Goal: Task Accomplishment & Management: Manage account settings

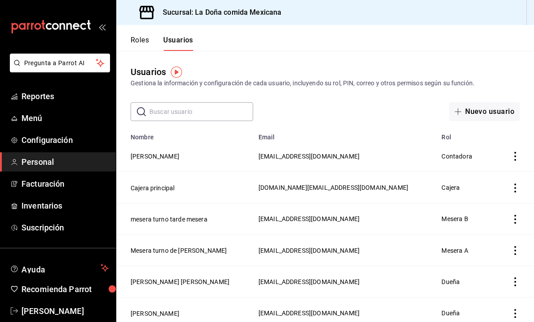
click at [37, 181] on span "Facturación" at bounding box center [64, 184] width 87 height 12
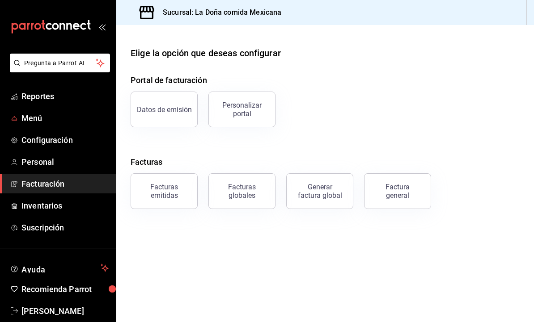
click at [88, 120] on span "Menú" at bounding box center [64, 118] width 87 height 12
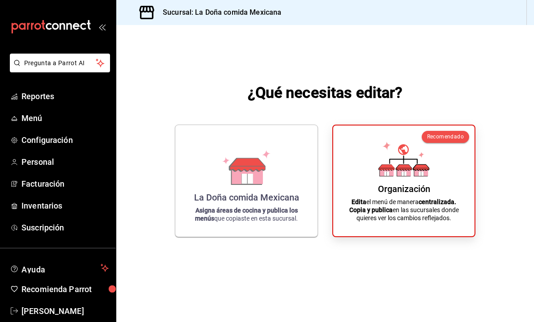
click at [384, 168] on icon at bounding box center [403, 159] width 51 height 35
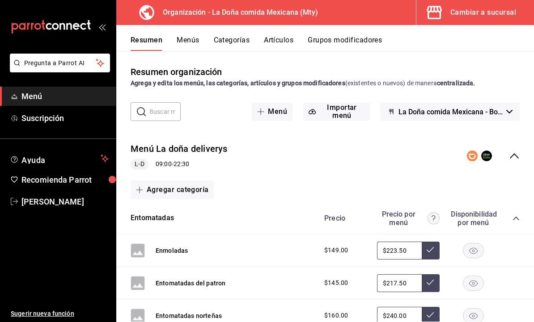
click at [359, 43] on button "Grupos modificadores" at bounding box center [345, 43] width 74 height 15
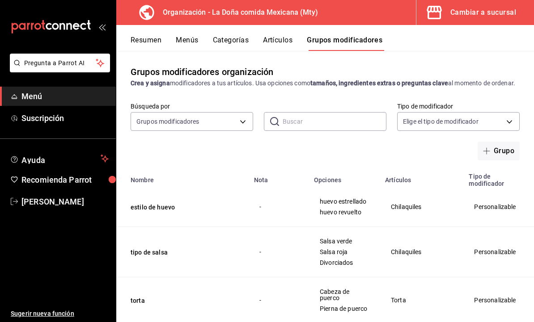
click at [192, 44] on button "Menús" at bounding box center [187, 43] width 22 height 15
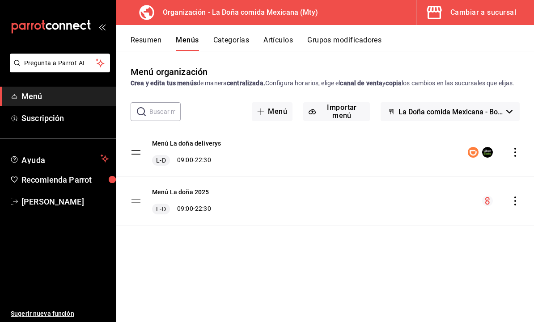
click at [248, 38] on button "Categorías" at bounding box center [231, 43] width 36 height 15
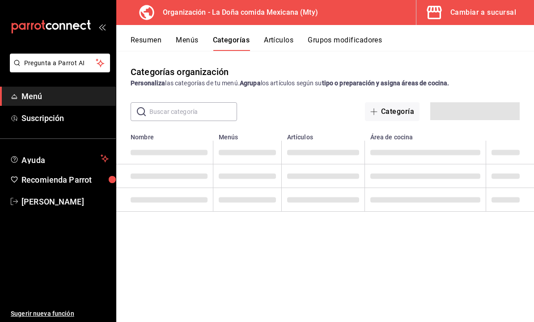
click at [243, 42] on button "Categorías" at bounding box center [231, 43] width 37 height 15
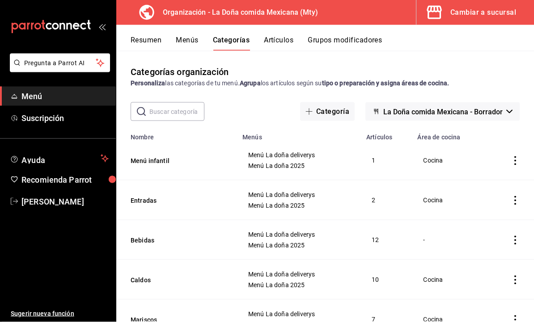
click at [285, 42] on button "Artículos" at bounding box center [278, 43] width 29 height 15
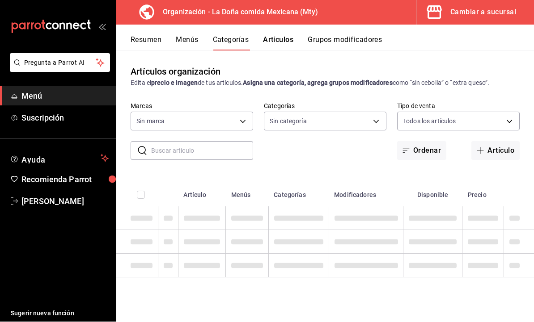
scroll to position [0, 0]
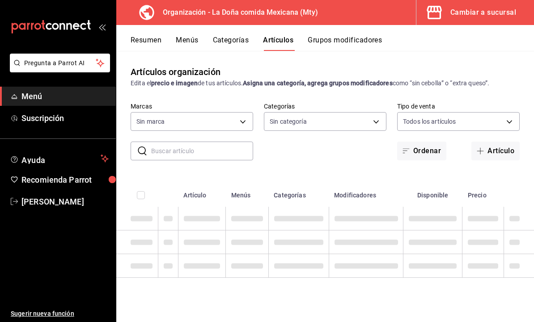
type input "807d94b5-1b38-4ed6-a3df-467630bb9ad2,7bdc5ec2-7f18-46f5-b122-544e67ef907d,7c02d…"
type input "af474132-6d54-48df-b37f-84375af39436,b806bc3a-6336-45b9-97f5-3ca3f7f3e860,4b134…"
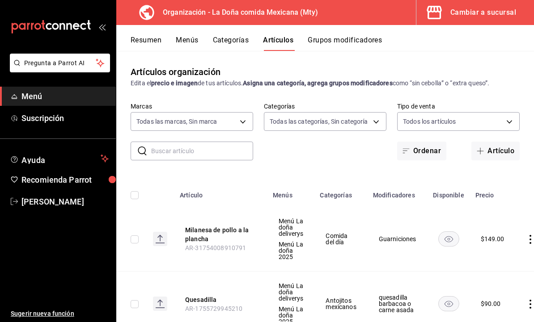
scroll to position [0, 0]
click at [165, 151] on input "text" at bounding box center [202, 151] width 102 height 18
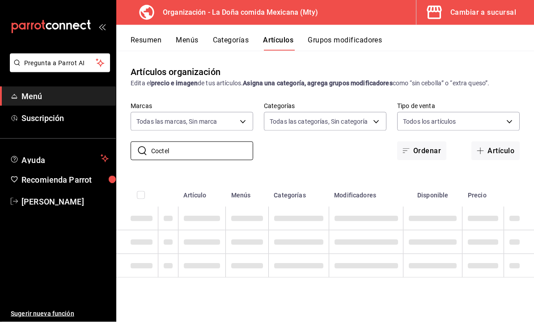
type input "Coctel"
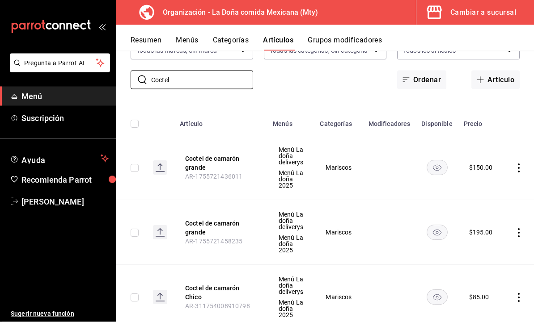
scroll to position [71, 0]
click at [202, 164] on button "Coctel de camarón grande" at bounding box center [221, 164] width 72 height 18
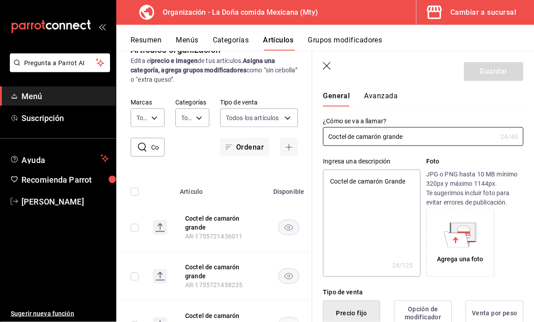
scroll to position [19, 0]
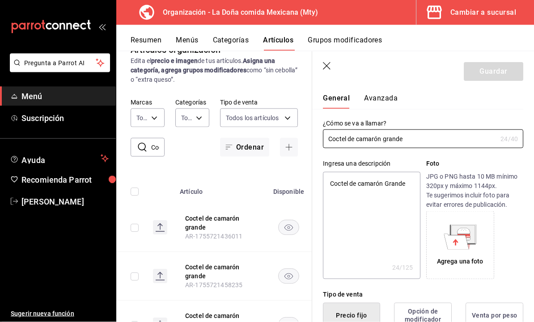
type input "Coctel de camarón grand"
type textarea "x"
type input "Coctel de camarón gran"
type textarea "x"
type input "Coctel de camarón gra"
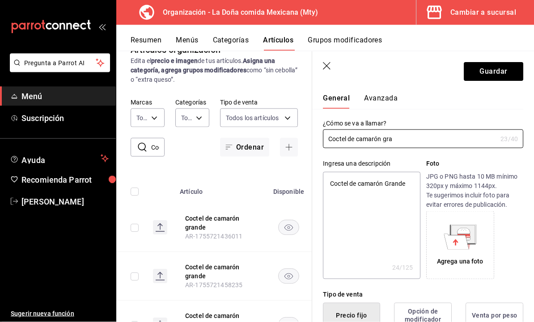
type textarea "x"
type input "Coctel de camarón gr"
type textarea "x"
type input "Coctel de camarón g"
type textarea "x"
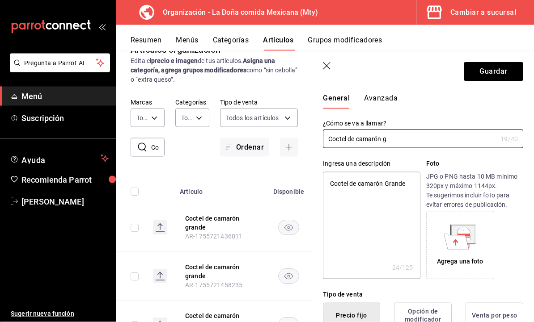
type input "Coctel de camarón"
type textarea "x"
type input "Coctel de camarón m"
type textarea "x"
type input "Coctel de camarón me"
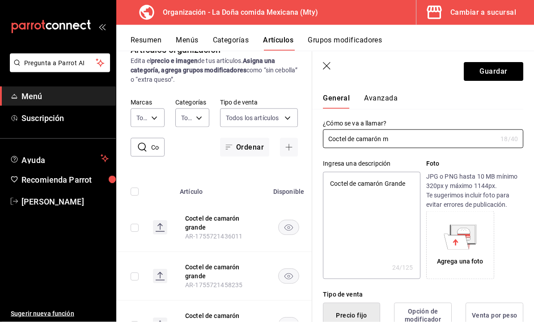
type textarea "x"
type input "Coctel de camarón med"
type textarea "x"
type input "Coctel de camarón medi"
type textarea "x"
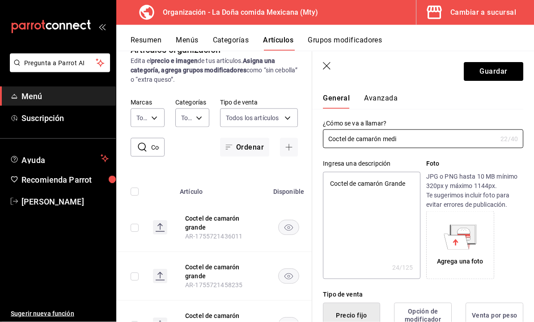
type input "Coctel de camarón media"
type textarea "x"
type input "Coctel de camarón median"
type textarea "x"
type input "Coctel de [PERSON_NAME]"
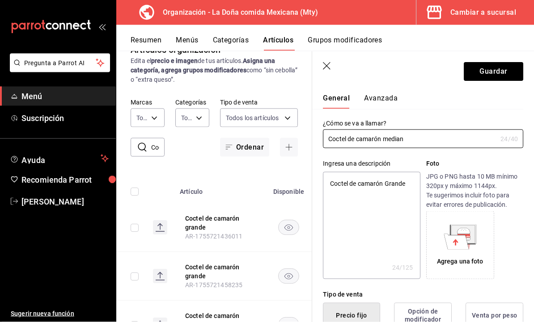
type textarea "x"
type input "Coctel de camarón median"
type textarea "x"
type input "Coctel de [PERSON_NAME]"
type textarea "x"
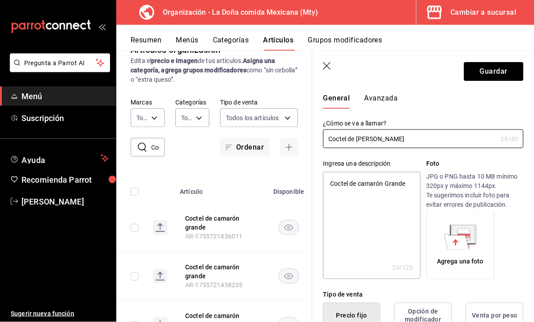
type input "Coctel de [PERSON_NAME]"
click at [489, 73] on button "Guardar" at bounding box center [492, 71] width 59 height 19
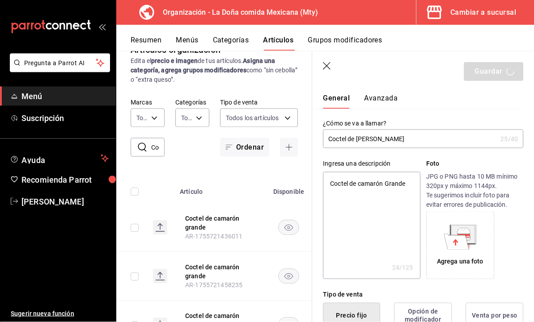
scroll to position [0, 0]
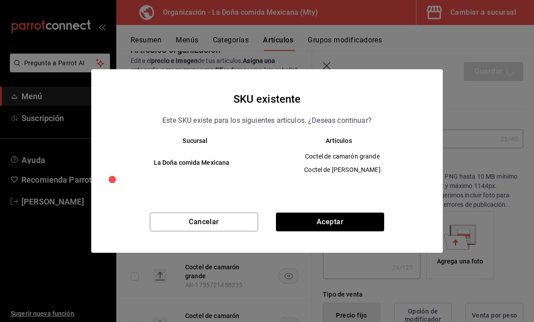
click at [213, 230] on button "Cancelar" at bounding box center [204, 222] width 108 height 19
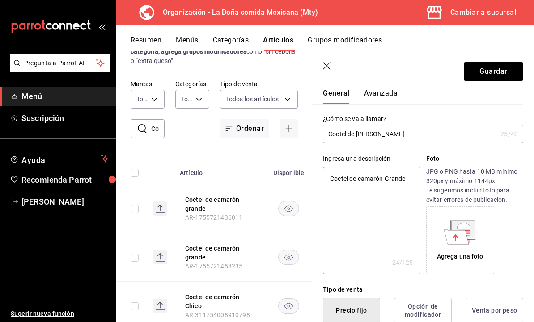
scroll to position [17, 0]
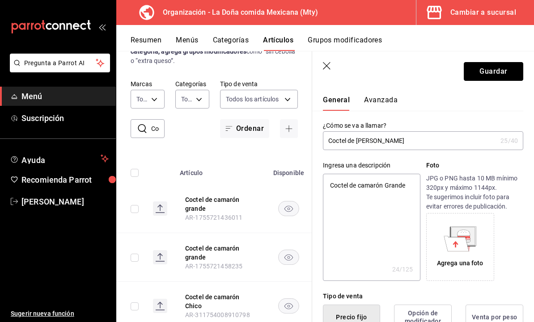
click at [504, 74] on button "Guardar" at bounding box center [492, 71] width 59 height 19
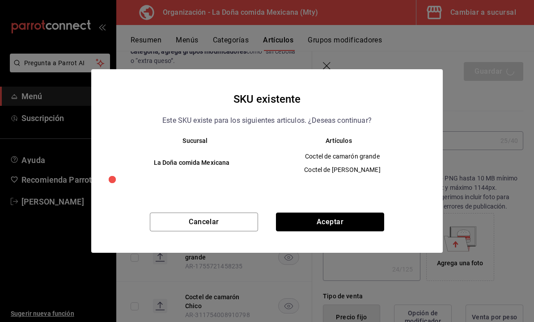
click at [368, 221] on button "Aceptar" at bounding box center [330, 222] width 108 height 19
type textarea "x"
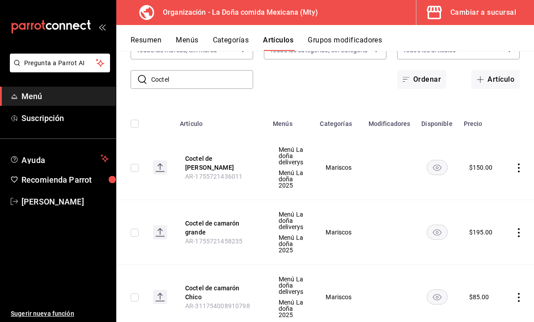
scroll to position [71, 0]
click at [105, 25] on icon "open_drawer_menu" at bounding box center [101, 26] width 7 height 7
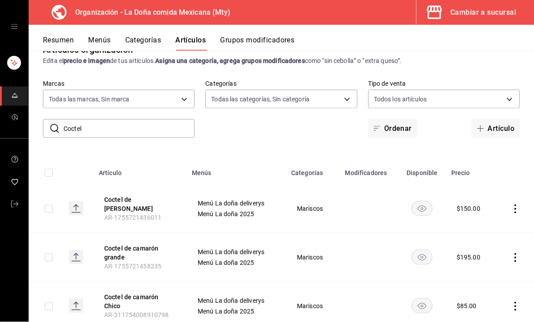
scroll to position [26, 0]
click at [131, 75] on body "Organización - La [PERSON_NAME] comida Mexicana (Mty) Cambiar a sucursal Resume…" at bounding box center [267, 161] width 534 height 322
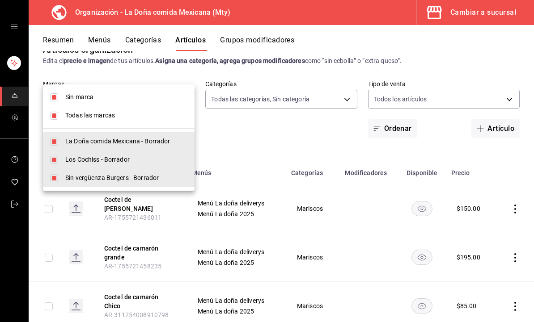
click at [480, 49] on div at bounding box center [267, 161] width 534 height 322
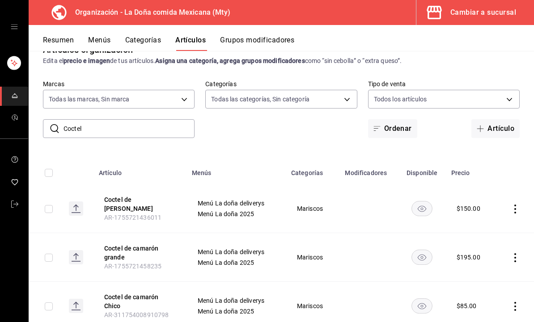
click at [144, 120] on input "Coctel" at bounding box center [128, 129] width 131 height 18
type input "C"
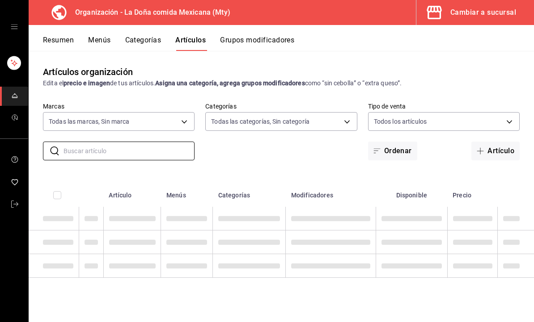
scroll to position [0, 0]
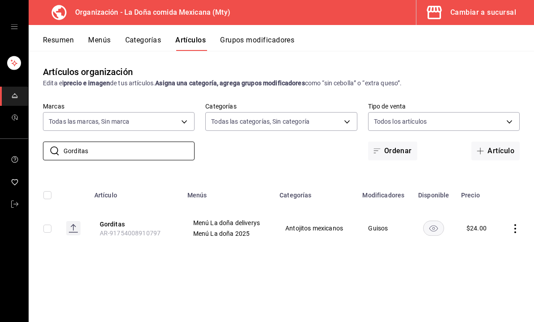
type input "Gorditas"
click at [122, 220] on button "Gorditas" at bounding box center [136, 224] width 72 height 9
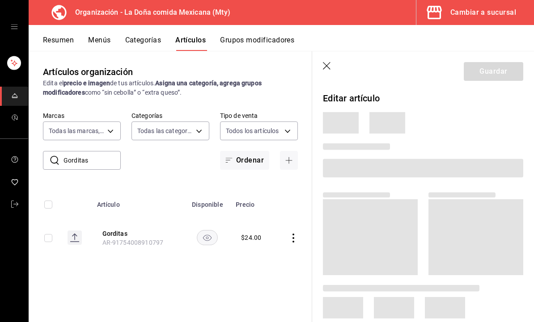
scroll to position [26, 0]
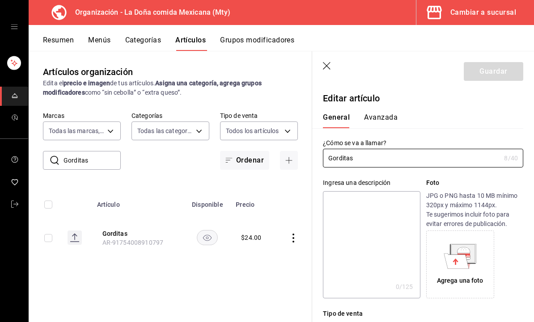
type input "$24.00"
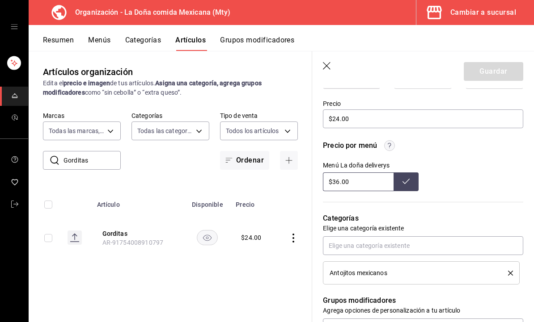
scroll to position [257, 0]
click at [131, 229] on button "Gorditas" at bounding box center [138, 233] width 72 height 9
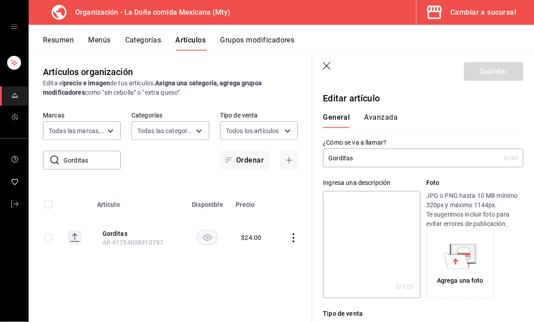
scroll to position [0, 0]
click at [388, 158] on input "Gorditas" at bounding box center [411, 158] width 177 height 18
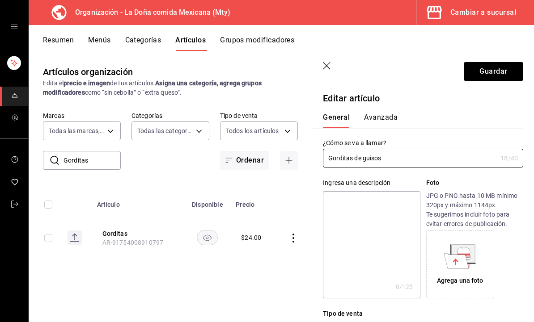
type input "Gorditas de guisos"
click at [497, 71] on button "Guardar" at bounding box center [492, 71] width 59 height 19
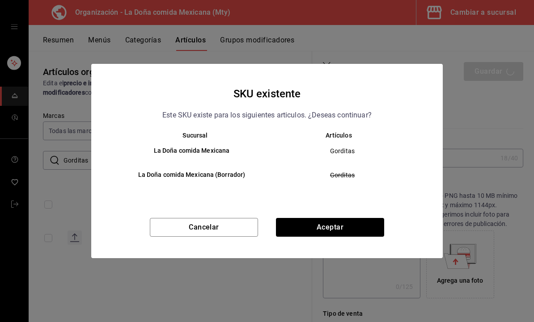
scroll to position [26, 0]
click at [335, 228] on button "Aceptar" at bounding box center [330, 227] width 108 height 19
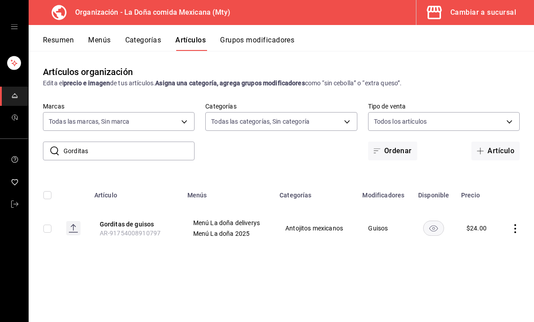
click at [511, 224] on icon "actions" at bounding box center [514, 228] width 9 height 9
click at [500, 244] on span "Duplicar" at bounding box center [487, 241] width 23 height 9
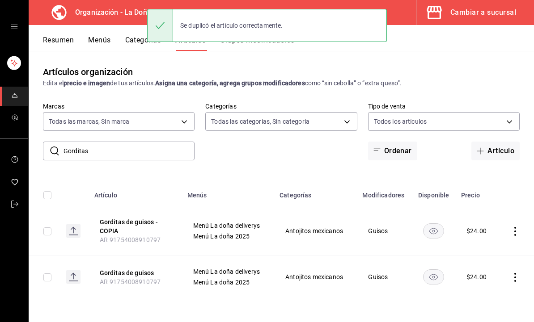
click at [118, 218] on button "Gorditas de guisos - COPIA" at bounding box center [136, 227] width 72 height 18
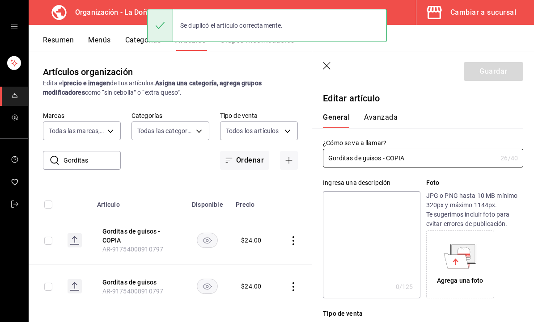
scroll to position [25, 0]
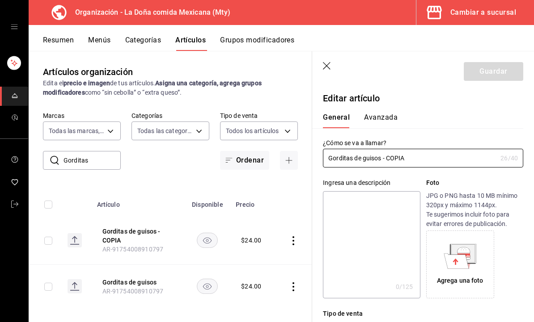
click at [426, 160] on input "Gorditas de guisos - COPIA" at bounding box center [410, 158] width 174 height 18
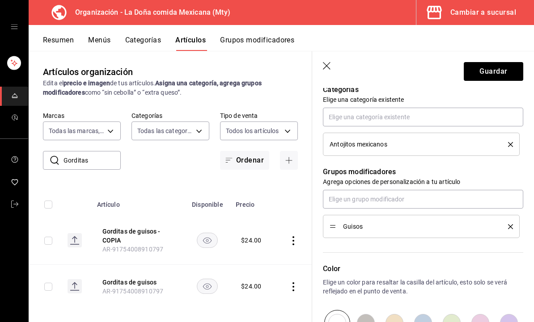
scroll to position [351, 0]
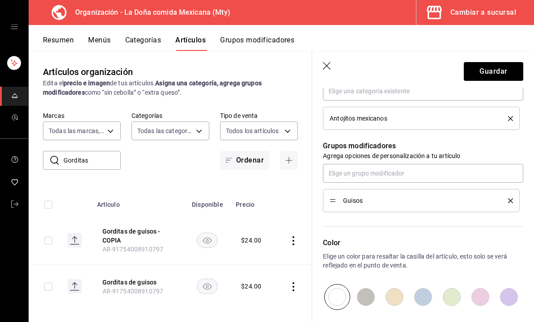
type input "Gorditas de barbacoa o carne asada"
click at [510, 201] on icon "delete" at bounding box center [510, 200] width 5 height 5
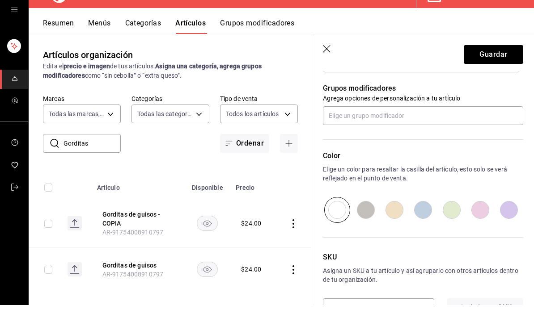
scroll to position [0, 0]
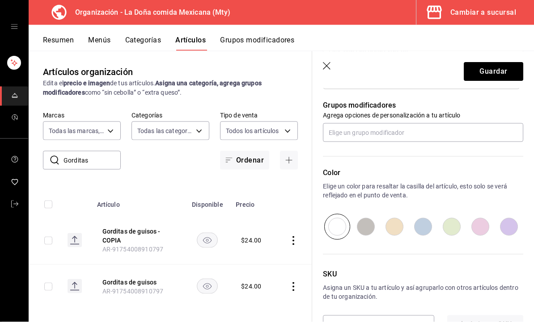
click at [399, 320] on input "AR-91754008910797" at bounding box center [365, 325] width 85 height 18
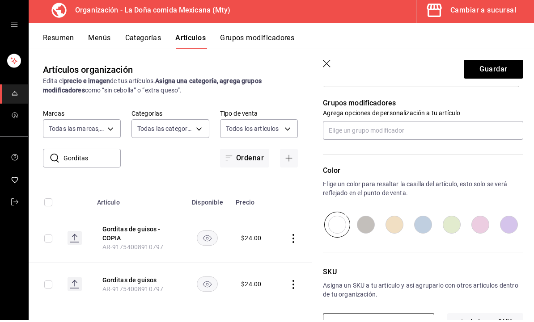
click at [383, 316] on input "AR-91754008910797" at bounding box center [365, 325] width 85 height 18
click at [444, 259] on div "SKU Asigna un SKU a tu artículo y así agruparlo con otros artículos dentro de t…" at bounding box center [417, 287] width 211 height 94
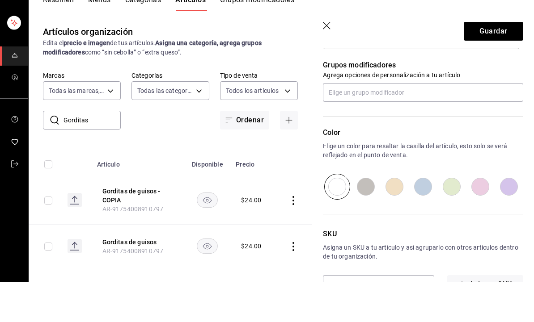
scroll to position [0, 0]
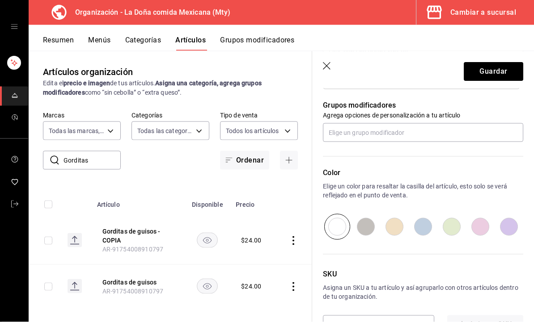
click at [391, 322] on input "AR-91754008910797" at bounding box center [365, 325] width 85 height 18
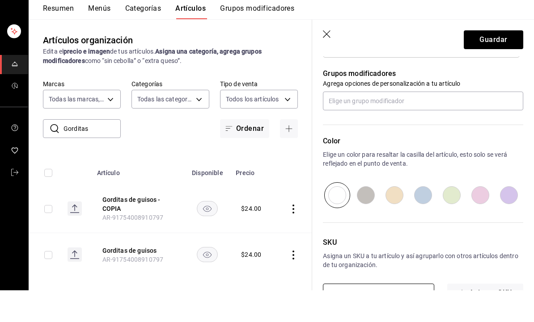
scroll to position [30, 0]
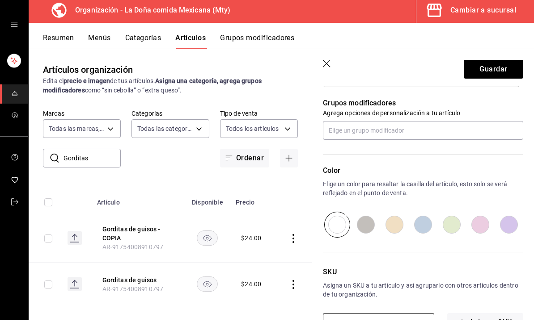
type input "AR-91754008910799"
click at [501, 73] on button "Guardar" at bounding box center [492, 71] width 59 height 19
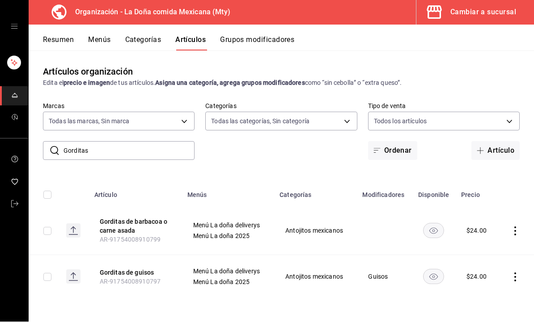
click at [149, 225] on button "Gorditas de barbacoa o carne asada" at bounding box center [136, 227] width 72 height 18
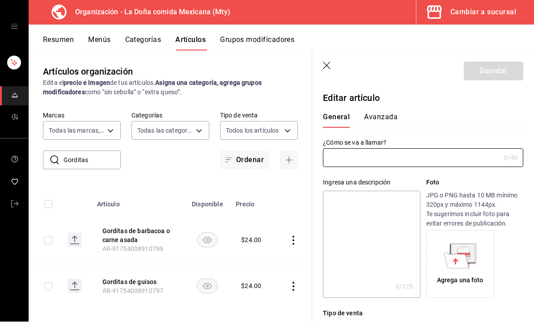
type input "Gorditas de barbacoa o carne asada"
type input "AR-91754008910799"
type input "$24.00"
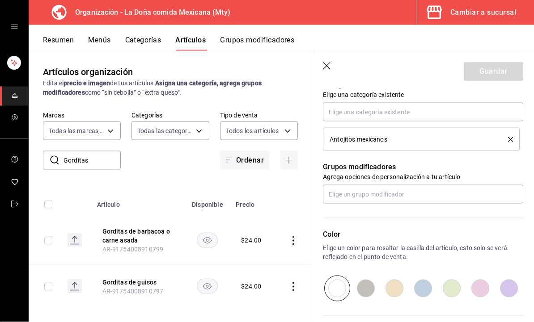
scroll to position [361, 0]
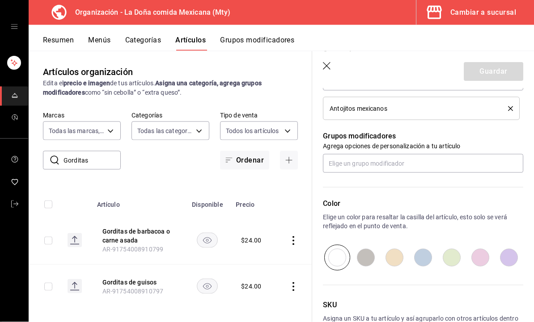
click at [289, 42] on button "Grupos modificadores" at bounding box center [257, 43] width 74 height 15
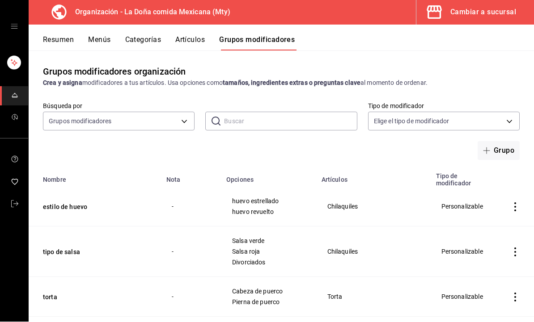
click at [489, 156] on button "Grupo" at bounding box center [498, 151] width 42 height 19
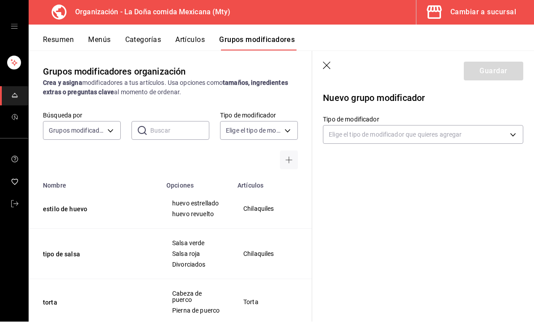
click at [382, 135] on body "Organización - La [PERSON_NAME] comida Mexicana (Mty) Cambiar a sucursal Resume…" at bounding box center [267, 161] width 534 height 322
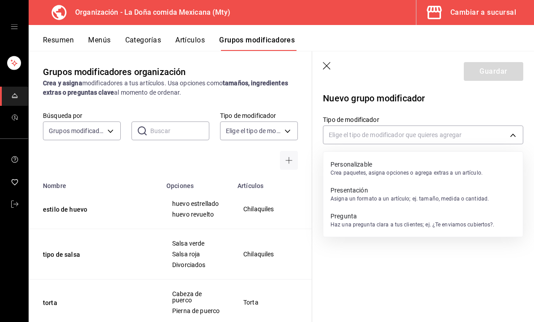
click at [415, 168] on p "Personalizable" at bounding box center [406, 164] width 152 height 9
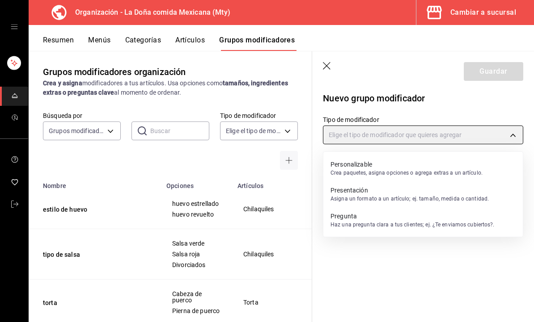
type input "CUSTOMIZABLE"
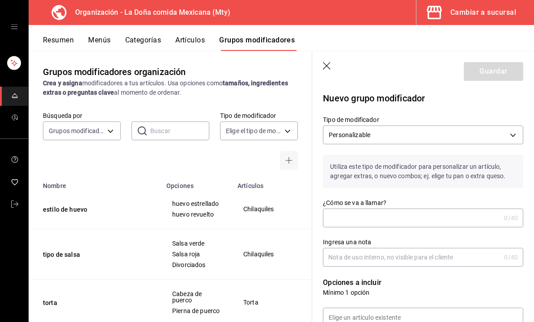
click at [422, 216] on input "¿Cómo se va a llamar?" at bounding box center [411, 218] width 177 height 18
click at [415, 211] on input "¿Cómo se va a llamar?" at bounding box center [411, 218] width 177 height 18
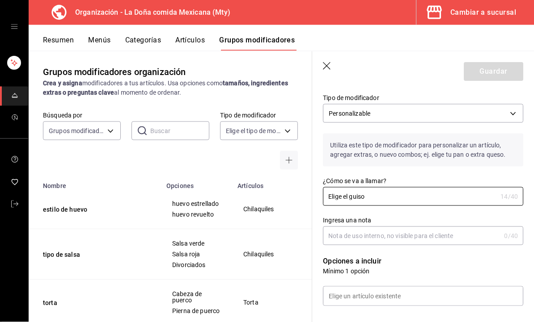
scroll to position [26, 0]
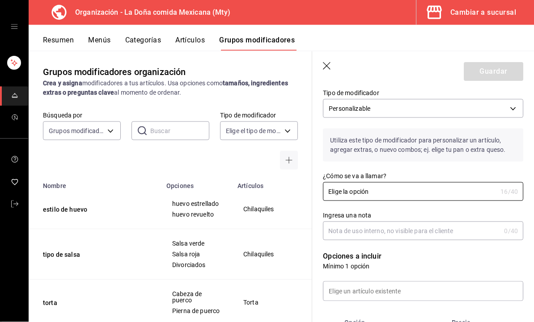
type input "Elige la opción"
click at [446, 230] on input "Ingresa una nota" at bounding box center [411, 231] width 177 height 18
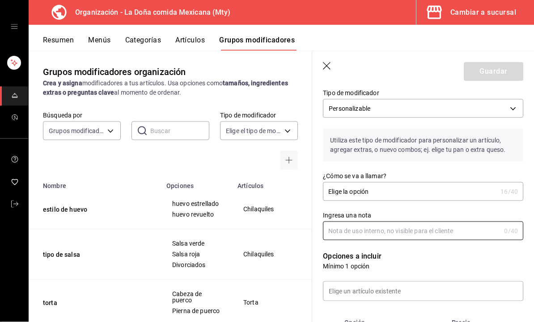
click at [373, 197] on input "Elige la opción" at bounding box center [410, 192] width 174 height 18
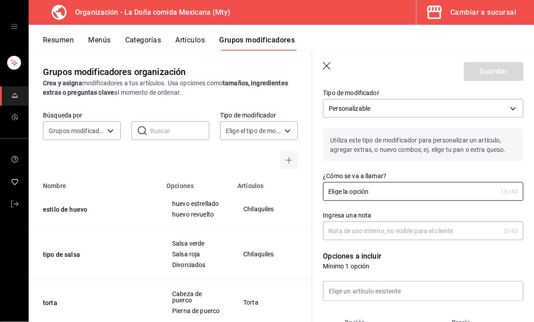
click at [360, 193] on input "Elige la opción" at bounding box center [410, 192] width 174 height 18
click at [391, 233] on input "Ingresa una nota" at bounding box center [411, 231] width 177 height 18
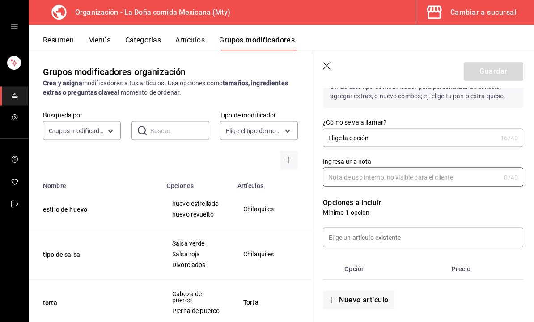
scroll to position [80, 0]
click at [449, 228] on input at bounding box center [422, 237] width 199 height 19
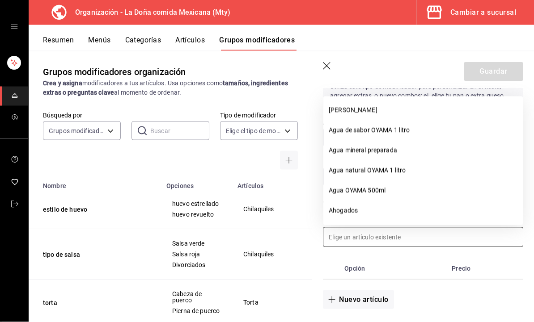
click at [457, 261] on th "Precio" at bounding box center [477, 268] width 59 height 21
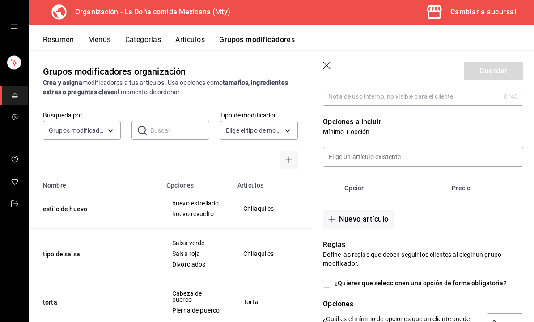
scroll to position [160, 0]
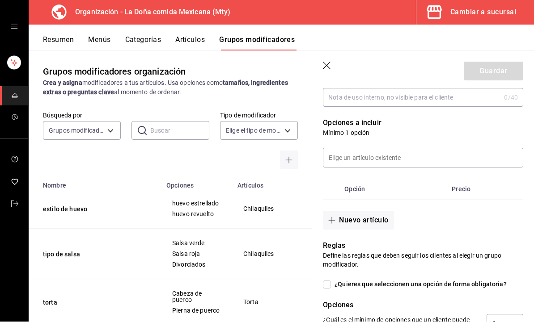
click at [333, 225] on button "Nuevo artículo" at bounding box center [358, 220] width 71 height 19
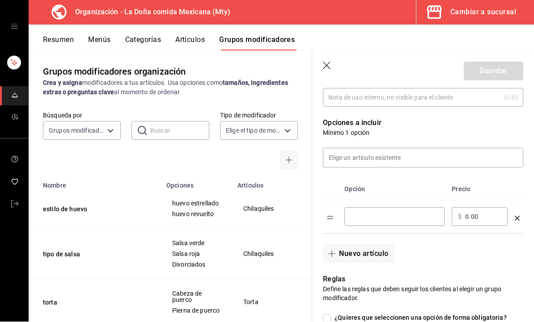
click at [424, 216] on input "optionsTable" at bounding box center [394, 217] width 88 height 9
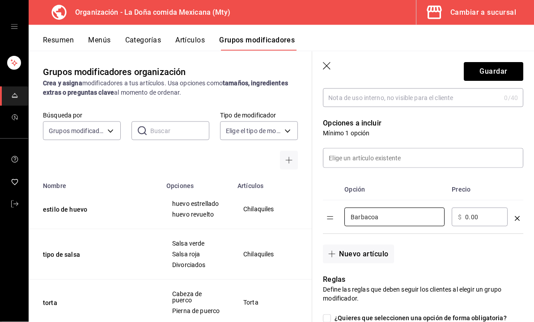
type input "Barbacoa"
click at [356, 255] on button "Nuevo artículo" at bounding box center [358, 254] width 71 height 19
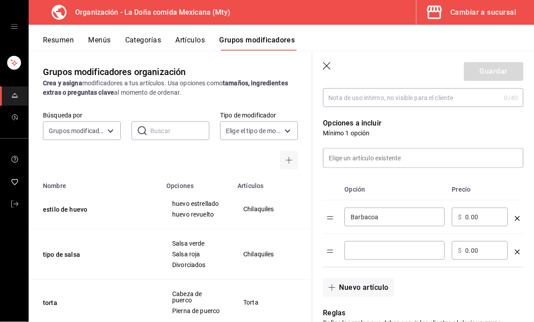
click at [399, 254] on input "optionsTable" at bounding box center [394, 250] width 88 height 9
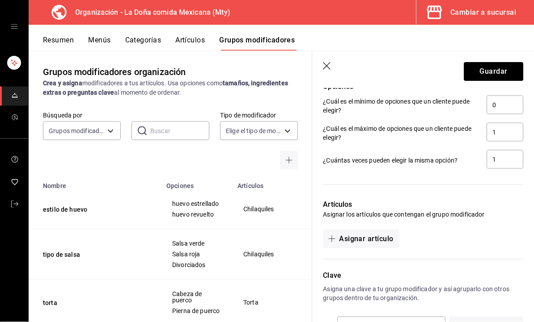
scroll to position [446, 0]
type input "[PERSON_NAME]"
click at [514, 136] on input "1" at bounding box center [504, 131] width 37 height 19
type input "5"
click at [516, 161] on input "1" at bounding box center [504, 159] width 37 height 19
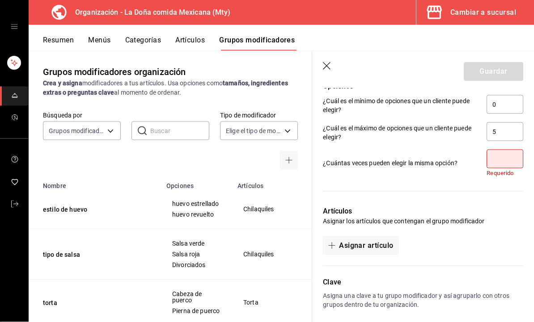
type input "5"
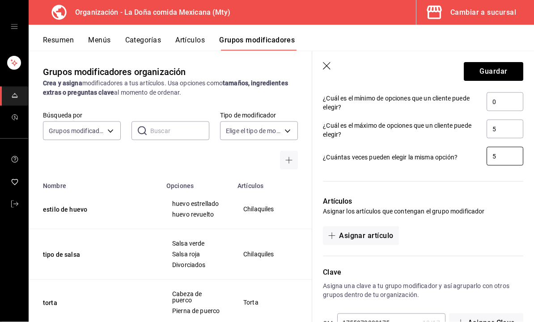
scroll to position [448, 0]
click at [383, 245] on button "Asignar artículo" at bounding box center [361, 236] width 76 height 19
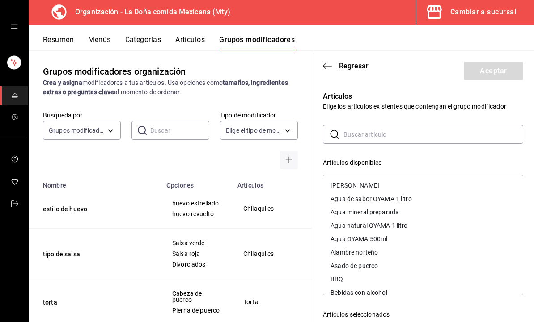
click at [415, 136] on input "text" at bounding box center [433, 135] width 180 height 18
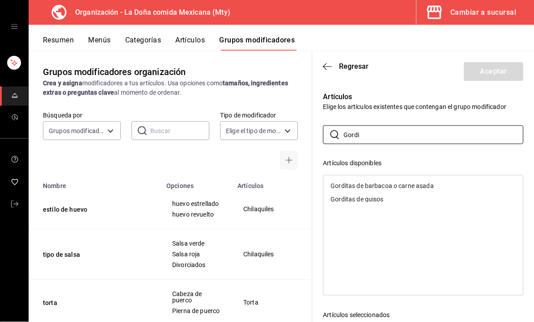
type input "Gordi"
click at [443, 188] on div "Gorditas de barbacoa o carne asada" at bounding box center [422, 185] width 199 height 13
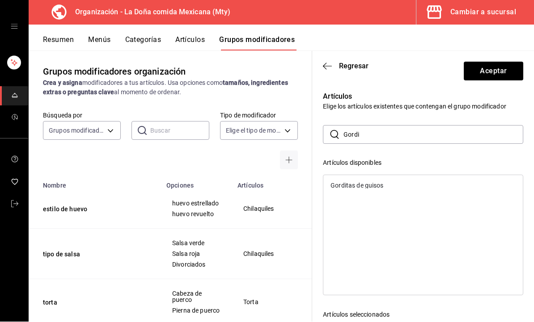
scroll to position [0, 0]
click at [501, 73] on button "Aceptar" at bounding box center [492, 71] width 59 height 19
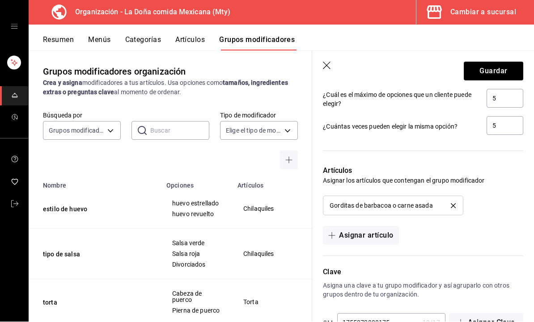
scroll to position [479, 0]
click at [497, 74] on button "Guardar" at bounding box center [492, 71] width 59 height 19
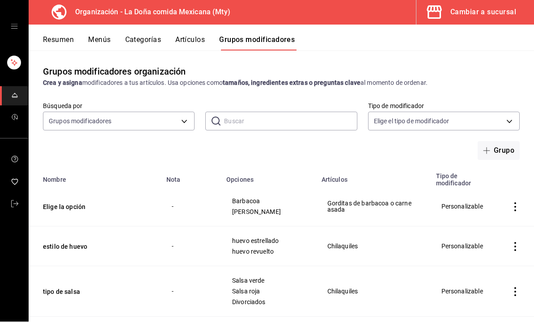
click at [100, 43] on button "Menús" at bounding box center [99, 43] width 22 height 15
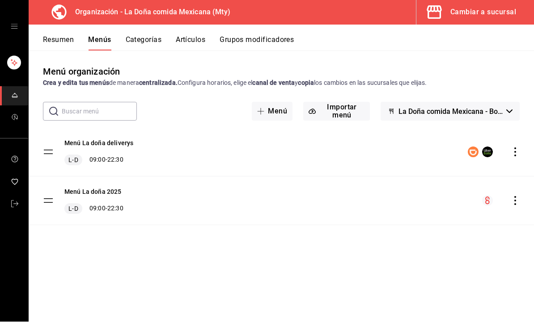
click at [512, 202] on icon "actions" at bounding box center [514, 201] width 9 height 9
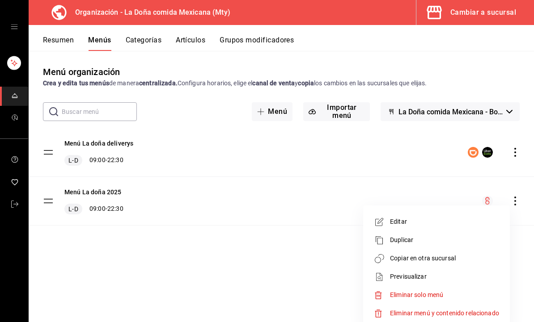
click at [464, 258] on span "Copiar en otra sucursal" at bounding box center [444, 258] width 109 height 9
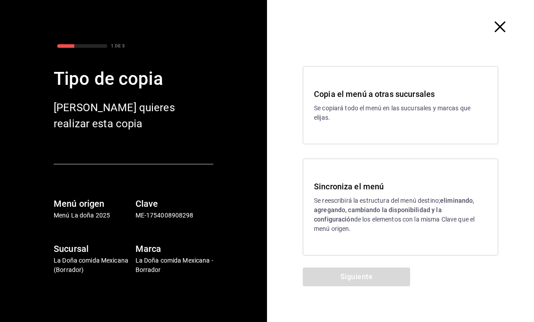
click at [473, 223] on strong "eliminando, agregando, cambiando la disponibilidad y la configuración" at bounding box center [394, 210] width 160 height 26
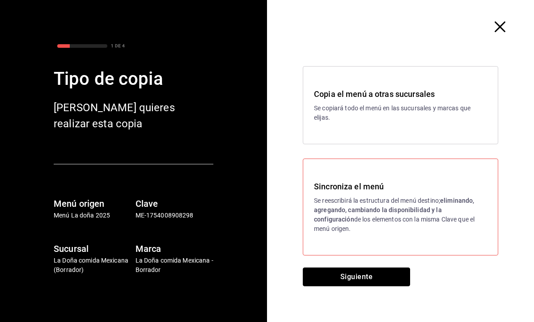
click at [400, 287] on button "Siguiente" at bounding box center [356, 277] width 107 height 19
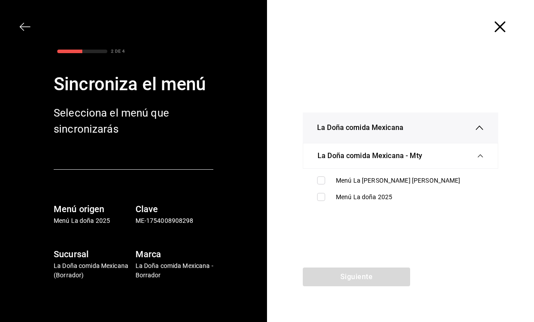
click at [451, 202] on div "Menú La doña 2025" at bounding box center [410, 197] width 148 height 9
checkbox input "true"
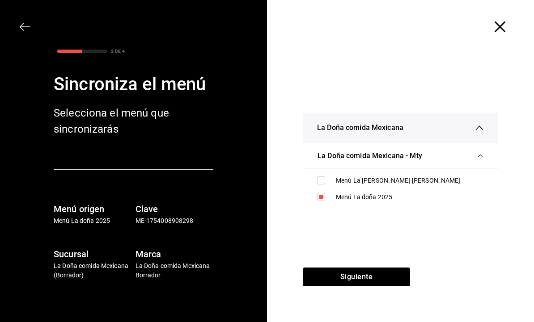
click at [388, 287] on button "Siguiente" at bounding box center [356, 277] width 107 height 19
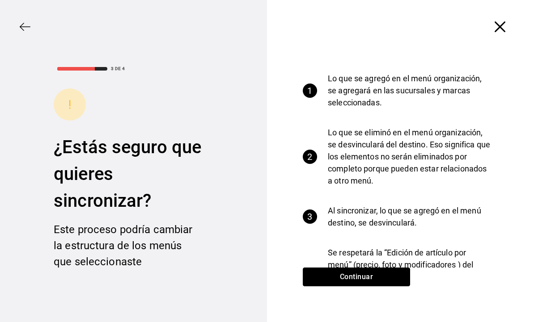
click at [389, 287] on button "Continuar" at bounding box center [356, 277] width 107 height 19
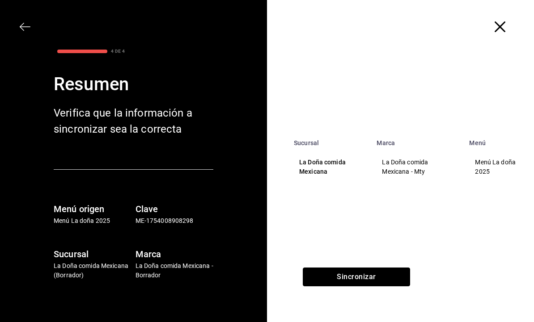
click at [389, 287] on button "Sincronizar" at bounding box center [356, 277] width 107 height 19
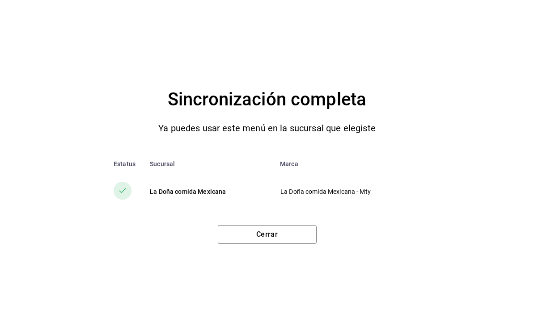
click at [289, 244] on button "Cerrar" at bounding box center [267, 234] width 99 height 19
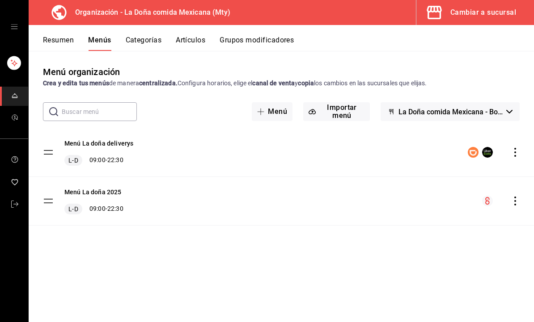
click at [73, 42] on button "Resumen" at bounding box center [58, 43] width 31 height 15
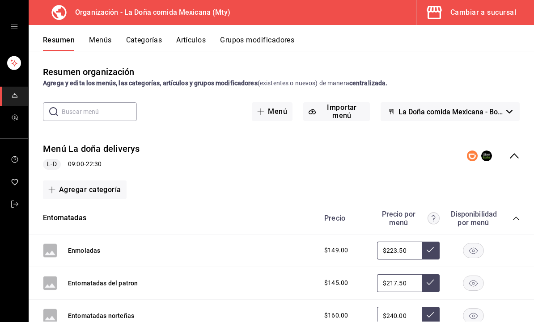
click at [14, 105] on link "mailbox folders" at bounding box center [14, 96] width 28 height 19
click at [20, 24] on div "mailbox folders" at bounding box center [14, 27] width 28 height 54
click at [17, 29] on icon "open drawer" at bounding box center [14, 26] width 7 height 7
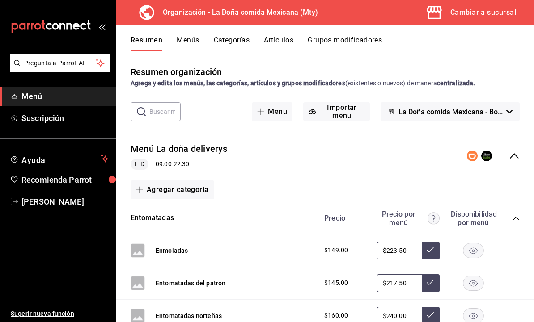
click at [510, 15] on div "Cambiar a sucursal" at bounding box center [483, 12] width 66 height 13
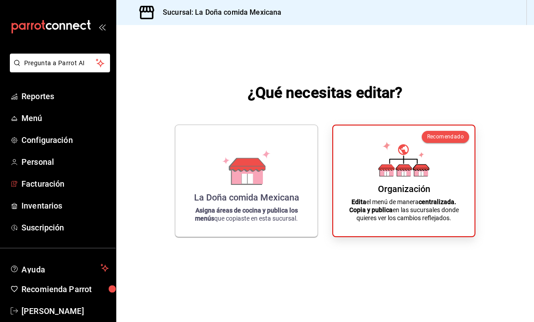
click at [87, 189] on span "Facturación" at bounding box center [64, 184] width 87 height 12
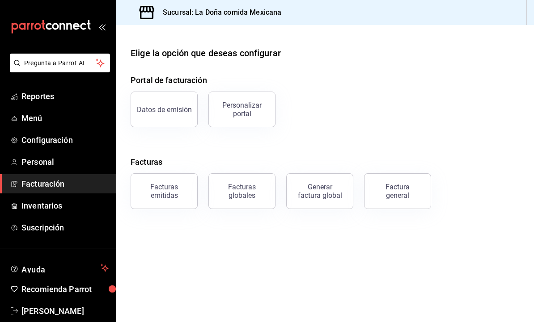
click at [168, 113] on div "Datos de emisión" at bounding box center [164, 109] width 55 height 8
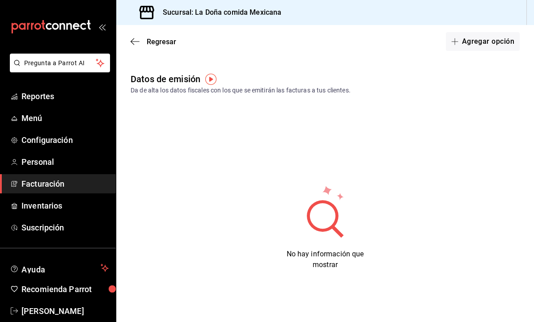
click at [140, 45] on span "Regresar" at bounding box center [154, 42] width 46 height 8
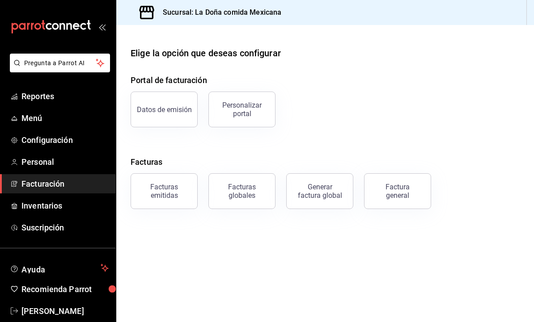
click at [171, 115] on button "Datos de emisión" at bounding box center [164, 110] width 67 height 36
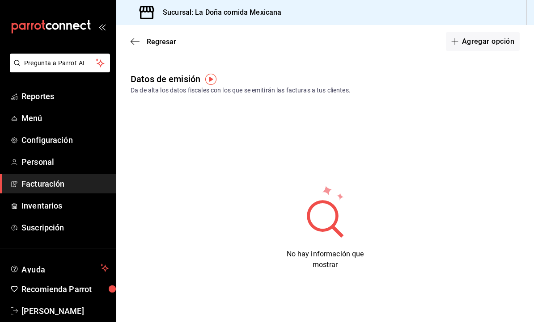
click at [140, 43] on span "Regresar" at bounding box center [154, 42] width 46 height 8
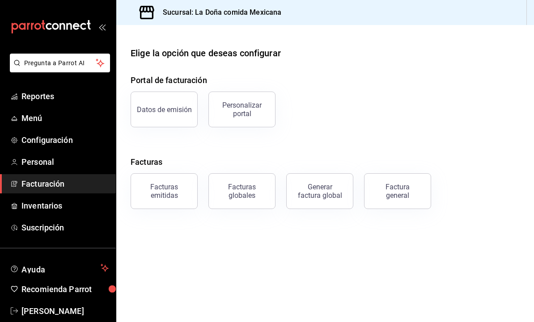
click at [179, 117] on button "Datos de emisión" at bounding box center [164, 110] width 67 height 36
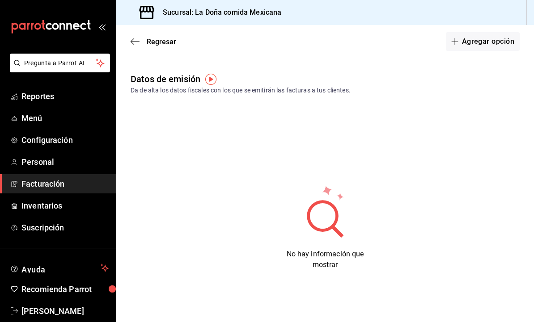
click at [499, 46] on button "Agregar opción" at bounding box center [483, 41] width 74 height 19
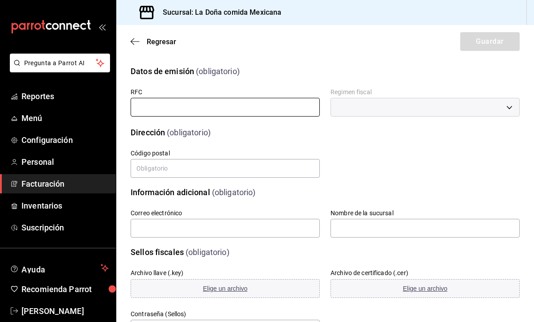
click at [256, 116] on input "text" at bounding box center [225, 107] width 189 height 19
click at [203, 114] on input "text" at bounding box center [225, 107] width 189 height 19
paste input "AUBA900702586"
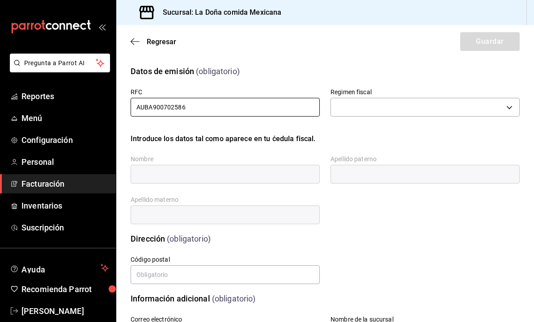
type input "AUBA900702586"
click at [465, 111] on body "Pregunta a Parrot AI Reportes Menú Configuración Personal Facturación Inventari…" at bounding box center [267, 161] width 534 height 322
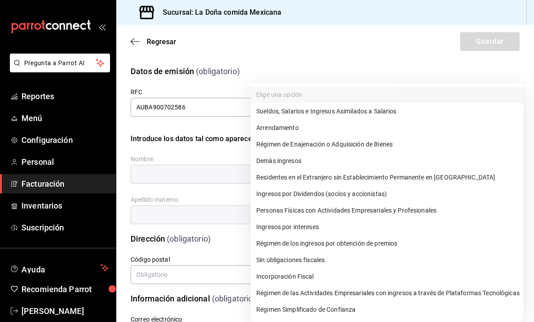
click at [517, 297] on li "Régimen de las Actividades Empresariales con ingresos a través de Plataformas T…" at bounding box center [387, 293] width 272 height 17
type input "625"
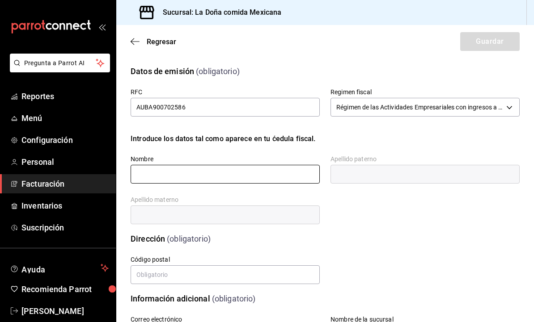
click at [263, 175] on input "text" at bounding box center [225, 174] width 189 height 19
type input "J"
type input "[PERSON_NAME]"
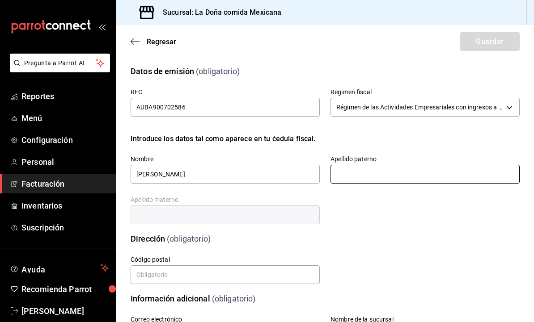
click at [378, 168] on input "text" at bounding box center [424, 174] width 189 height 19
type input "AQUIAHUATL"
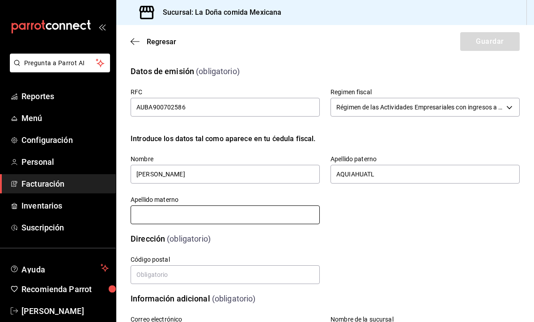
click at [283, 224] on input "text" at bounding box center [225, 215] width 189 height 19
click at [431, 175] on input "AQUIAHUATL" at bounding box center [424, 174] width 189 height 19
click at [243, 219] on input "text" at bounding box center [225, 215] width 189 height 19
type input "[PERSON_NAME]"
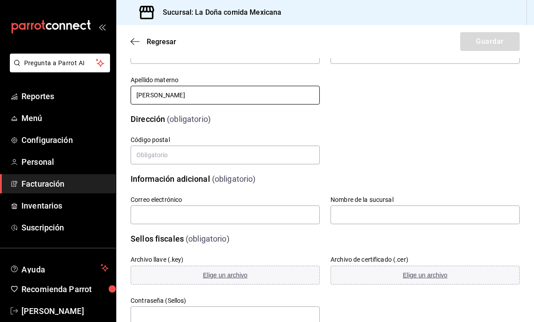
scroll to position [123, 0]
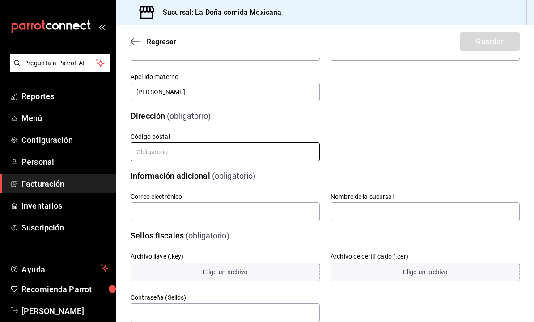
click at [277, 152] on input "text" at bounding box center [225, 152] width 189 height 19
type input "66000"
click at [252, 200] on div "Correo electrónico" at bounding box center [225, 208] width 189 height 30
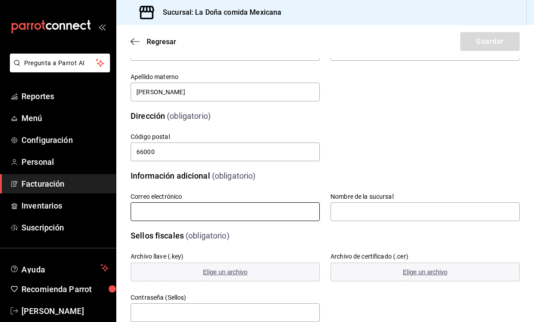
click at [271, 211] on input "text" at bounding box center [225, 211] width 189 height 19
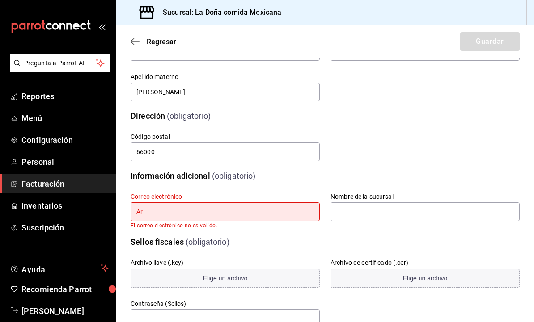
type input "A"
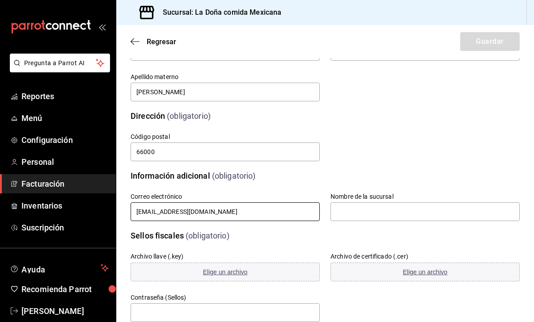
type input "[EMAIL_ADDRESS][DOMAIN_NAME]"
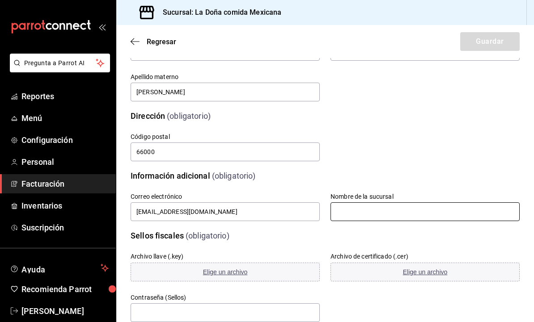
click at [403, 210] on input "text" at bounding box center [424, 211] width 189 height 19
type input "l"
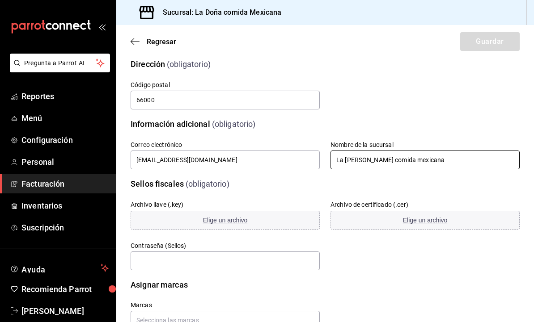
scroll to position [174, 0]
click at [518, 160] on input "La [PERSON_NAME] comida mexicana" at bounding box center [424, 160] width 189 height 19
type input "La [PERSON_NAME] comida mexicana"
click at [475, 82] on div "Calle # exterior # interior Código postal 66000 Estado Elige una opción 0 Munic…" at bounding box center [314, 85] width 410 height 51
click at [66, 117] on span "Menú" at bounding box center [64, 118] width 87 height 12
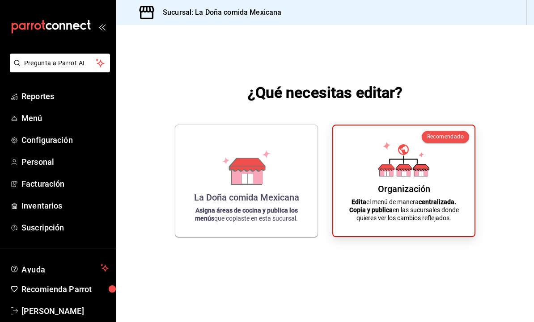
click at [386, 177] on icon at bounding box center [403, 159] width 51 height 35
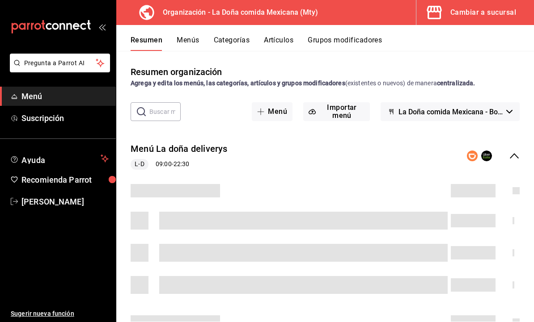
click at [276, 46] on button "Artículos" at bounding box center [278, 43] width 29 height 15
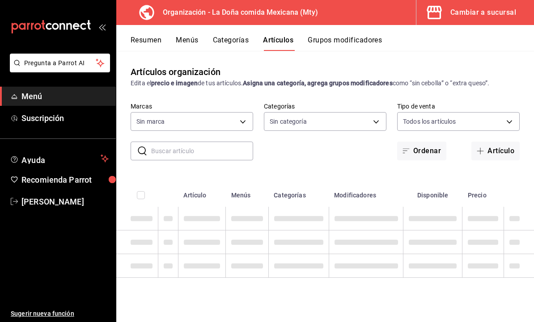
type input "807d94b5-1b38-4ed6-a3df-467630bb9ad2,7bdc5ec2-7f18-46f5-b122-544e67ef907d,7c02d…"
click at [202, 156] on input "text" at bounding box center [202, 151] width 102 height 18
type input "af474132-6d54-48df-b37f-84375af39436,b806bc3a-6336-45b9-97f5-3ca3f7f3e860,4b134…"
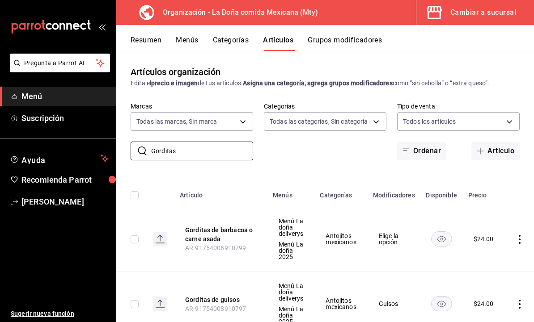
type input "Gorditas"
click at [212, 236] on button "Gorditas de barbacoa o carne asada" at bounding box center [221, 235] width 72 height 18
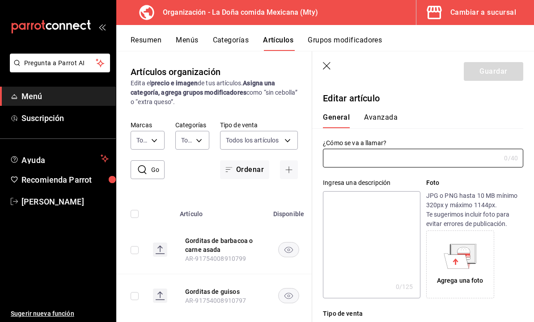
type input "Gorditas de barbacoa o carne asada"
type input "$24.00"
type input "AR-91754008910799"
type input "Gorditas BC"
click at [508, 76] on button "Guardar" at bounding box center [492, 71] width 59 height 19
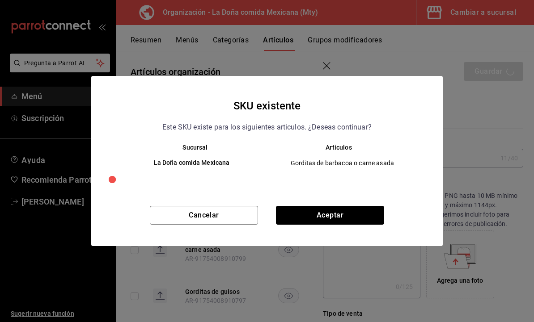
click at [372, 221] on button "Aceptar" at bounding box center [330, 215] width 108 height 19
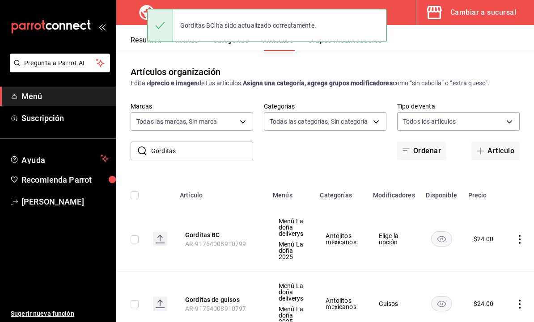
click at [198, 45] on button "Menús" at bounding box center [187, 43] width 22 height 15
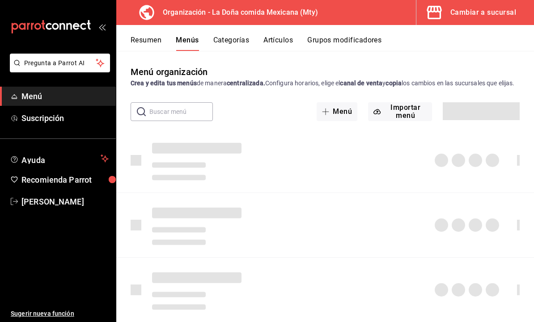
click at [194, 45] on button "Menús" at bounding box center [187, 43] width 23 height 15
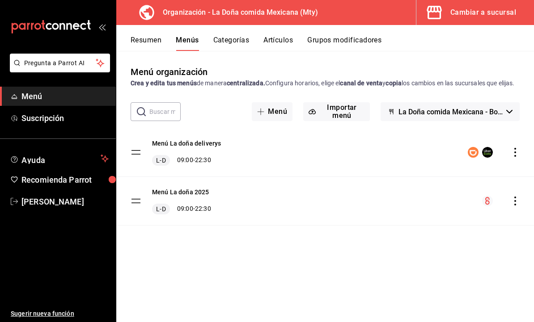
click at [522, 209] on div "Menú La [PERSON_NAME] 2025 [PERSON_NAME] 09:00 - 22:30" at bounding box center [324, 201] width 417 height 48
click at [514, 206] on icon "actions" at bounding box center [515, 201] width 2 height 9
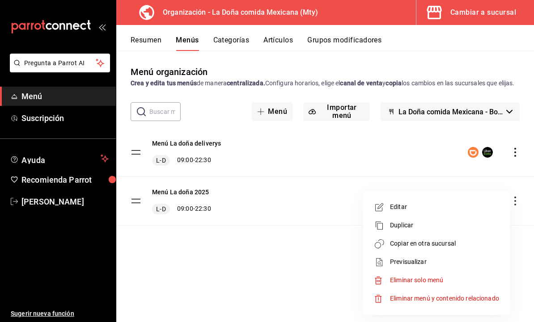
click at [476, 247] on span "Copiar en otra sucursal" at bounding box center [444, 243] width 109 height 9
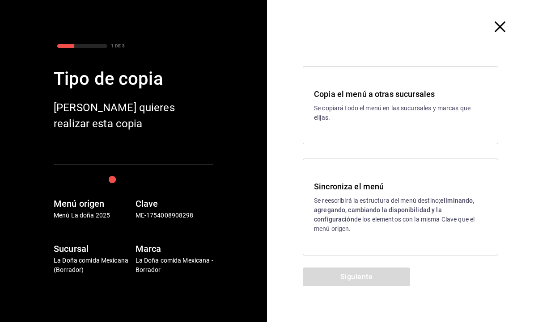
click at [477, 224] on p "Se reescribirá la estructura del menú destino; eliminando, agregando, cambiando…" at bounding box center [400, 215] width 173 height 38
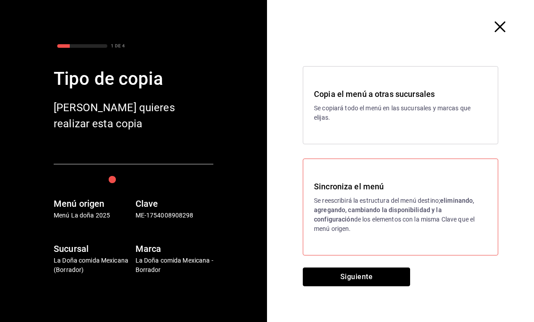
click at [388, 278] on button "Siguiente" at bounding box center [356, 277] width 107 height 19
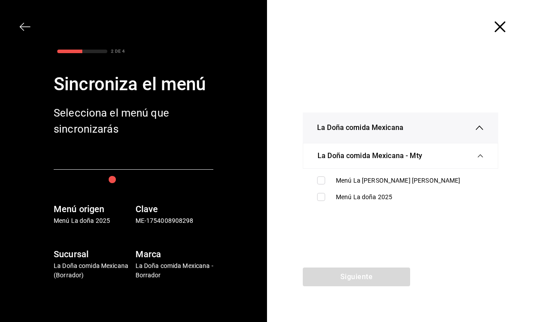
click at [406, 202] on div "Menú La doña 2025" at bounding box center [400, 197] width 181 height 17
checkbox input "true"
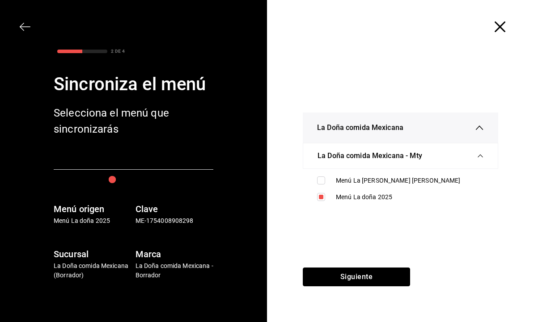
click at [399, 277] on button "Siguiente" at bounding box center [356, 277] width 107 height 19
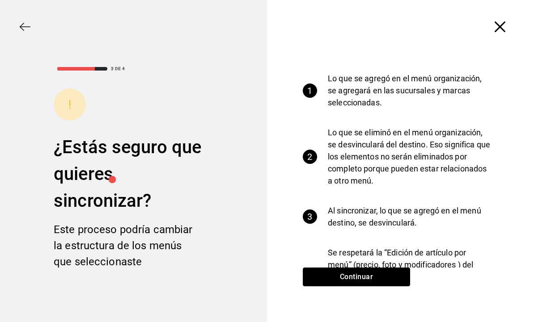
click at [398, 277] on button "Continuar" at bounding box center [356, 277] width 107 height 19
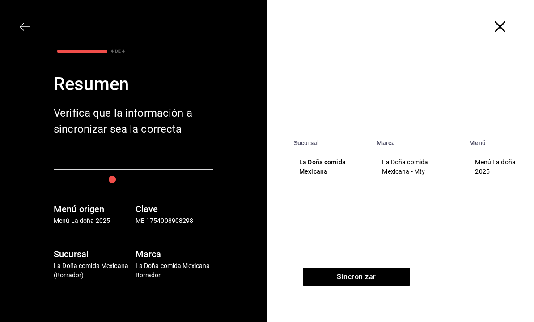
click at [391, 274] on button "Sincronizar" at bounding box center [356, 277] width 107 height 19
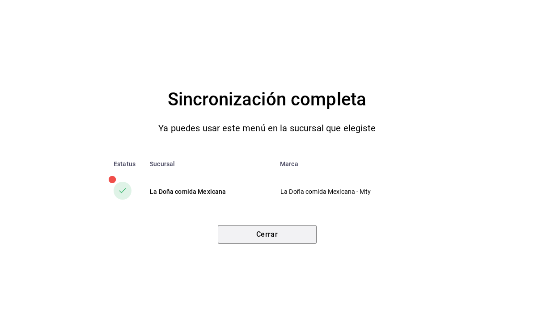
click at [306, 240] on button "Cerrar" at bounding box center [267, 234] width 99 height 19
